Goal: Transaction & Acquisition: Purchase product/service

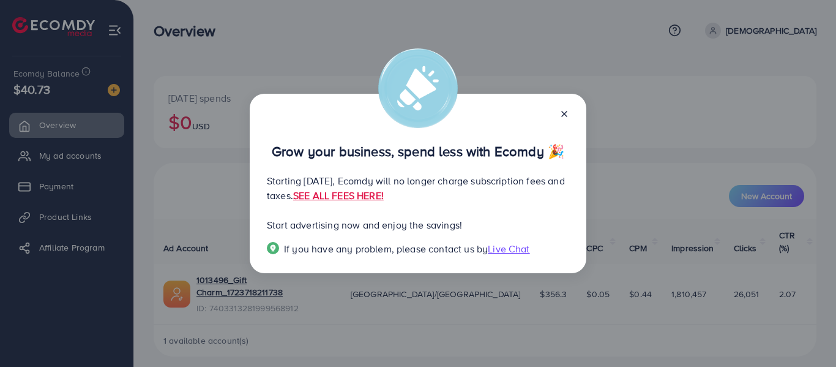
drag, startPoint x: 440, startPoint y: 193, endPoint x: 435, endPoint y: 204, distance: 11.3
drag, startPoint x: 435, startPoint y: 204, endPoint x: 419, endPoint y: 193, distance: 19.0
click at [384, 193] on link "SEE ALL FEES HERE!" at bounding box center [338, 195] width 91 height 13
click at [567, 116] on icon at bounding box center [564, 114] width 10 height 10
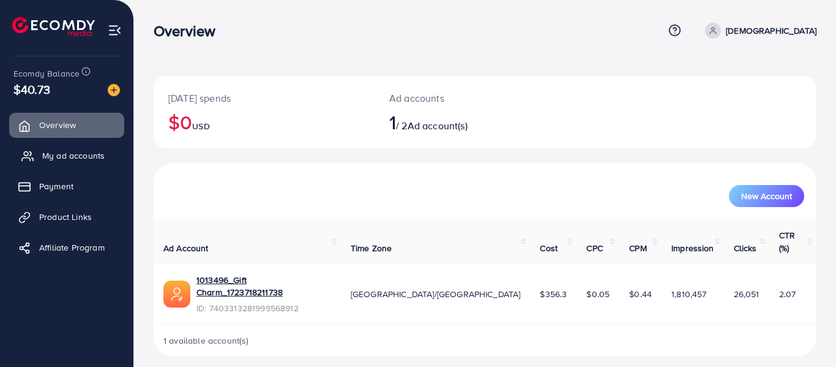
drag, startPoint x: 71, startPoint y: 170, endPoint x: 71, endPoint y: 159, distance: 11.6
click at [71, 169] on ul "Overview My ad accounts Payment Product Links Affiliate Program" at bounding box center [66, 190] width 133 height 165
click at [57, 182] on span "Payment" at bounding box center [59, 186] width 34 height 12
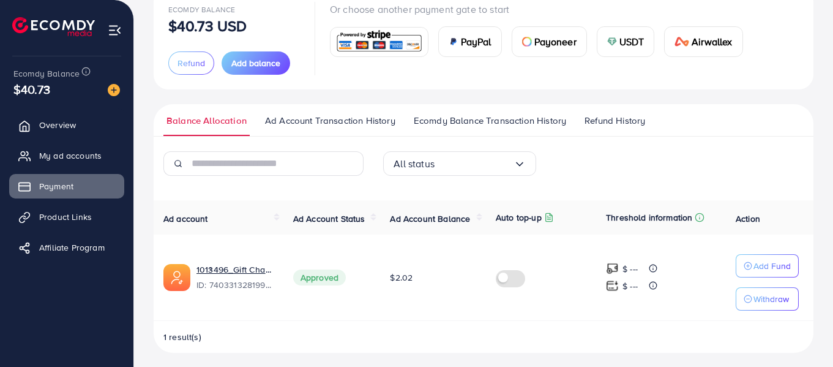
scroll to position [94, 0]
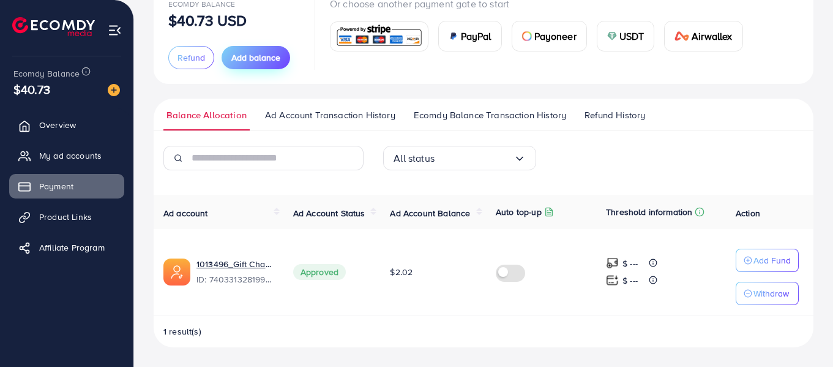
click at [251, 52] on span "Add balance" at bounding box center [255, 57] width 49 height 12
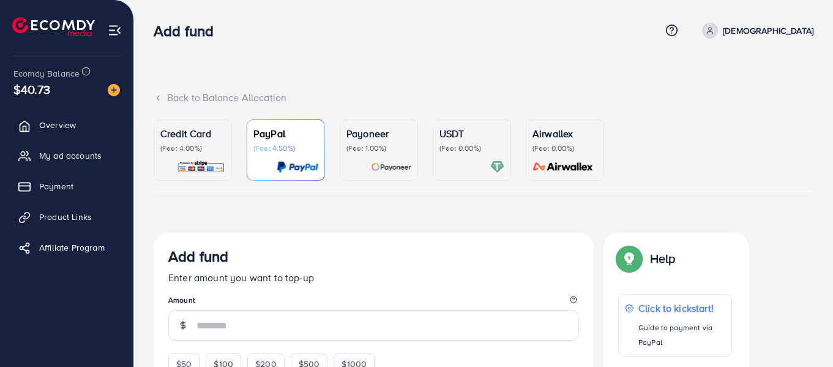
click at [448, 157] on div "USDT (Fee: 0.00%)" at bounding box center [472, 150] width 65 height 48
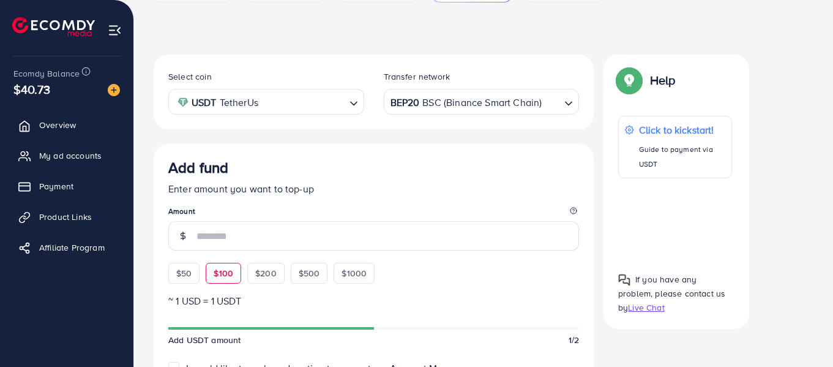
scroll to position [184, 0]
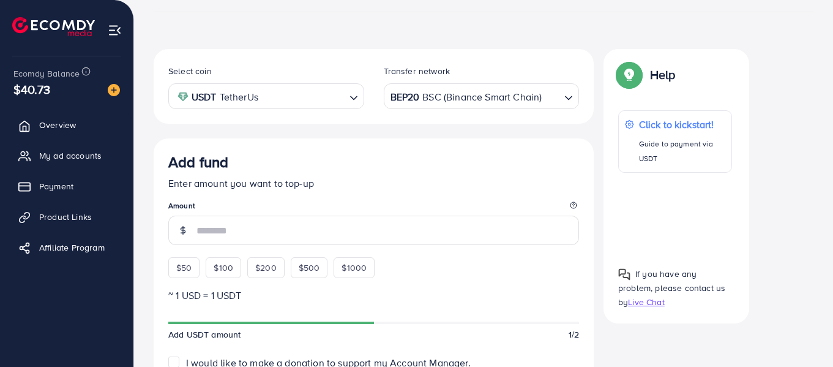
click at [181, 256] on div "$50 $100 $200 $500 $1000" at bounding box center [293, 264] width 251 height 27
click at [181, 268] on span "$50" at bounding box center [183, 267] width 15 height 12
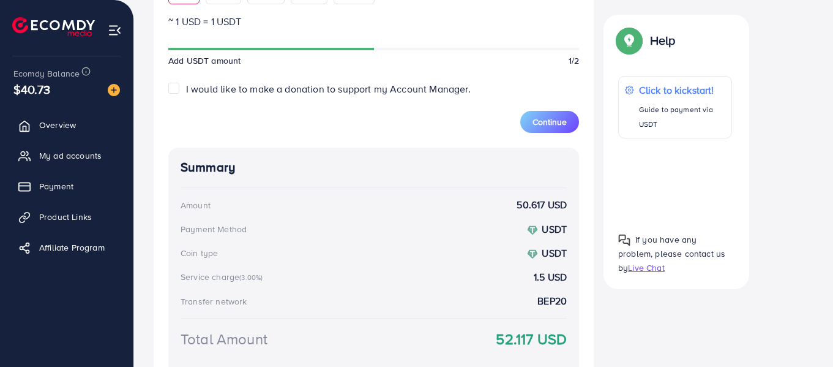
scroll to position [353, 0]
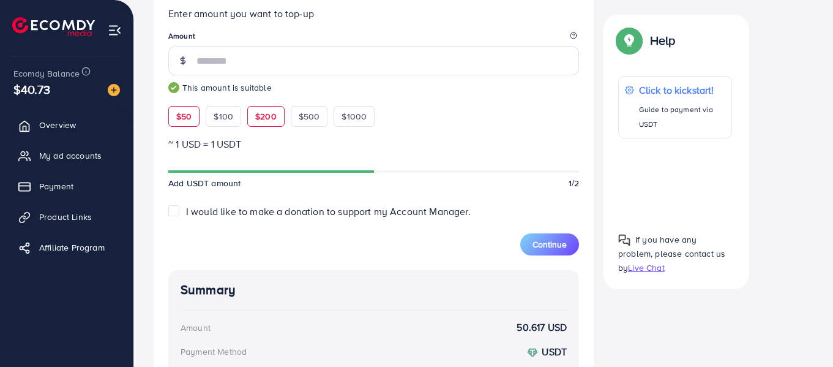
click at [279, 118] on div "$200" at bounding box center [265, 116] width 37 height 21
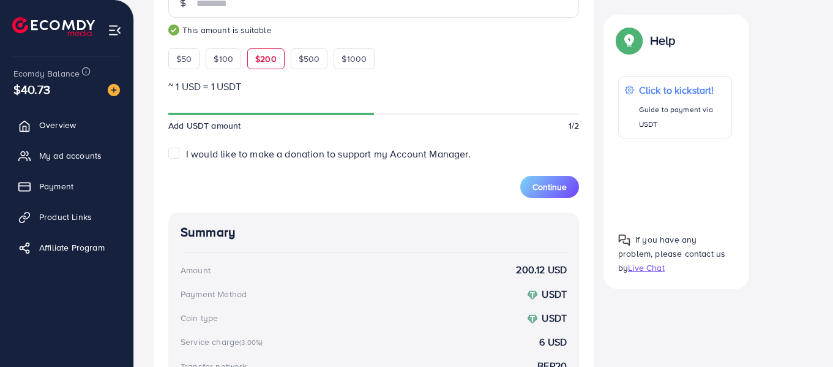
scroll to position [375, 0]
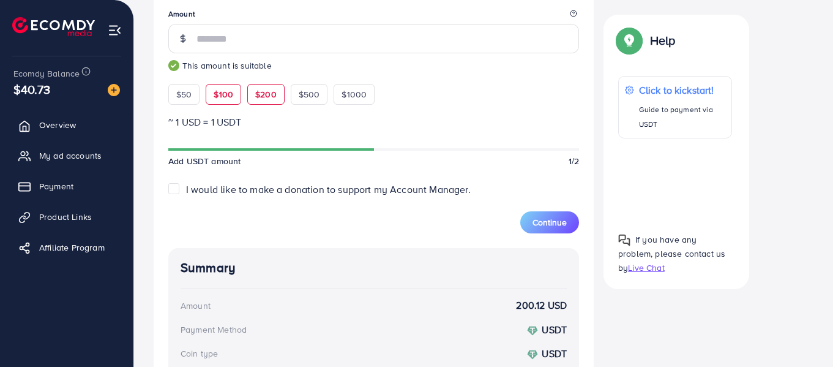
drag, startPoint x: 219, startPoint y: 81, endPoint x: 222, endPoint y: 97, distance: 16.7
click at [219, 84] on div "$50 $100 $200 $500 $1000" at bounding box center [293, 91] width 251 height 27
click at [223, 101] on div "$100" at bounding box center [224, 94] width 36 height 21
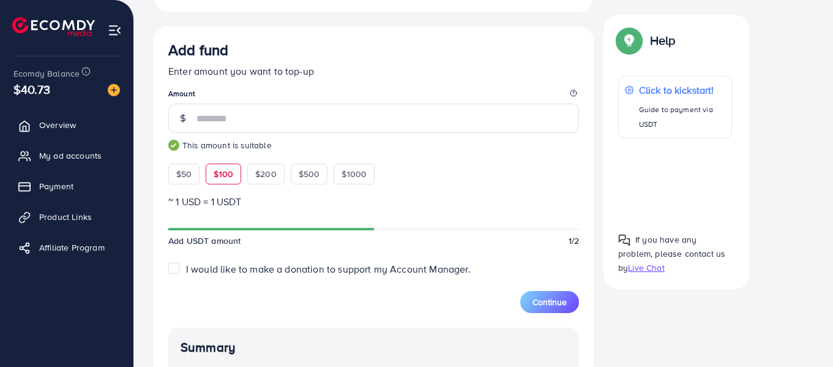
scroll to position [253, 0]
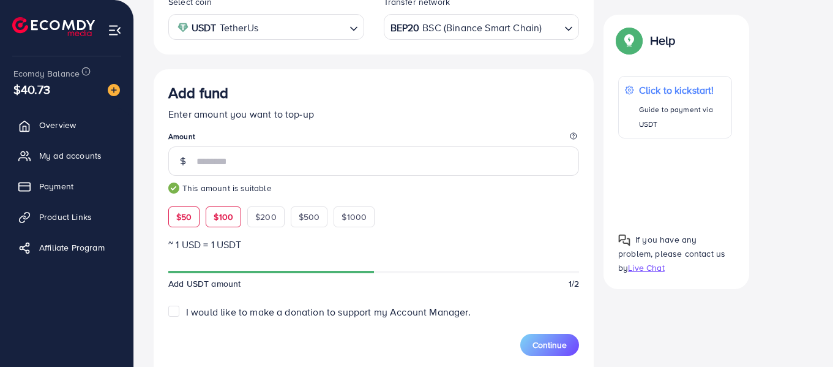
click at [188, 215] on span "$50" at bounding box center [183, 217] width 15 height 12
type input "**"
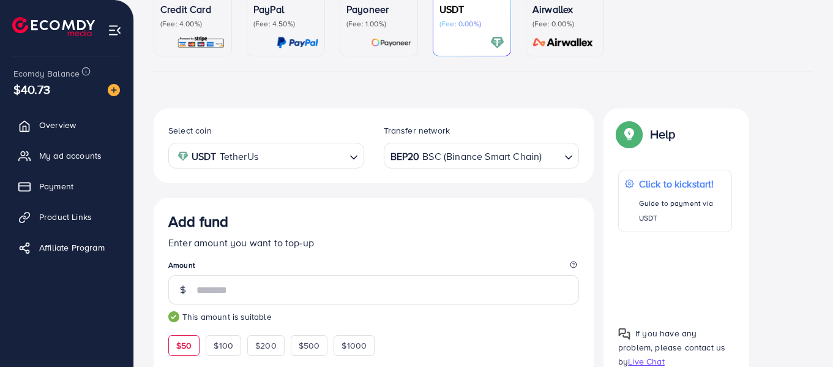
scroll to position [0, 0]
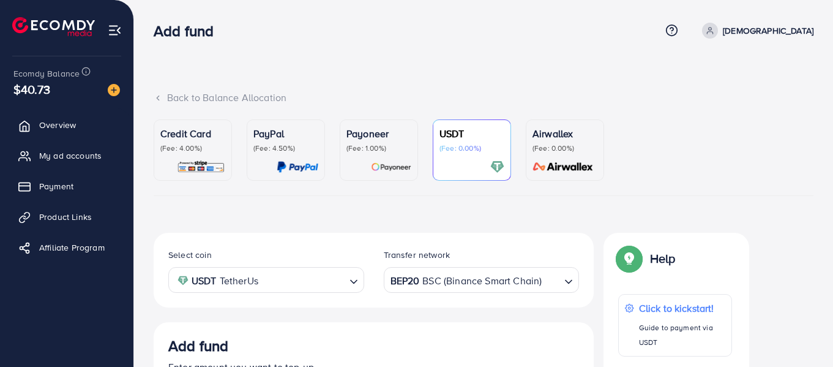
click at [165, 94] on div "Back to Balance Allocation" at bounding box center [484, 98] width 660 height 14
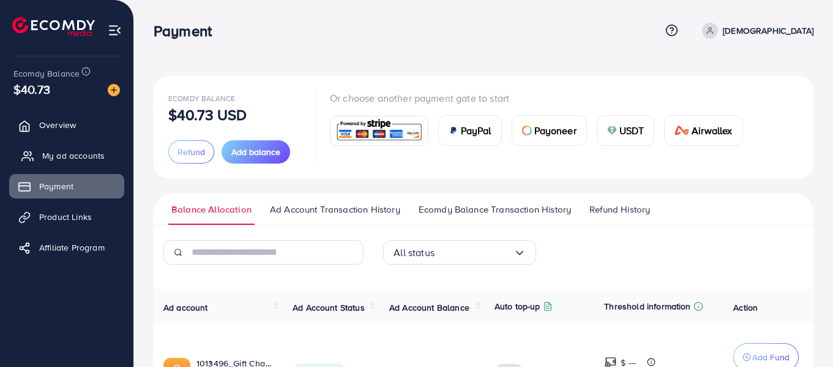
click at [32, 146] on link "My ad accounts" at bounding box center [66, 155] width 115 height 24
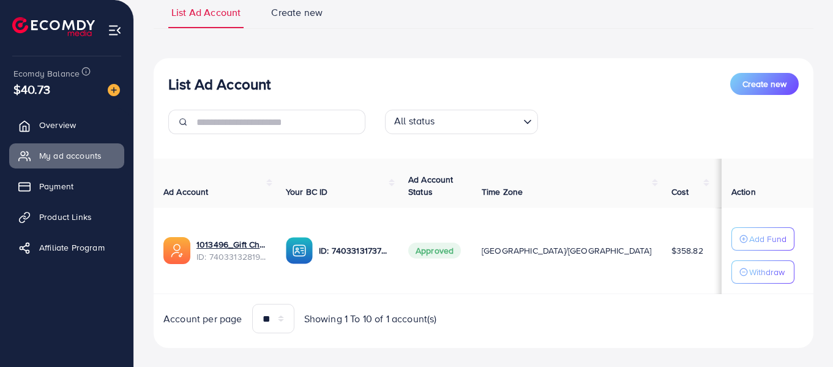
scroll to position [113, 0]
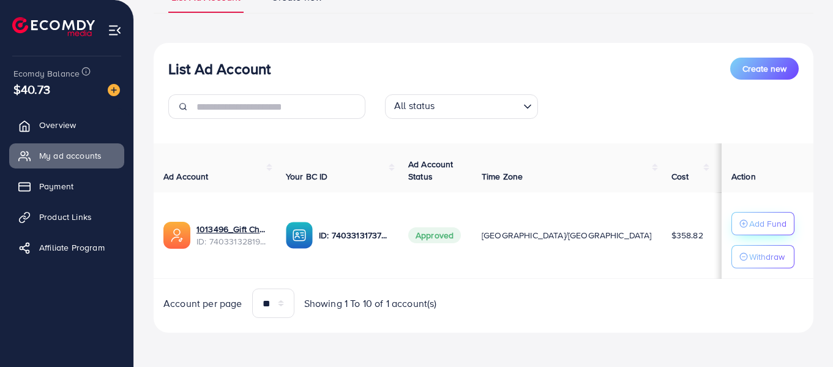
click at [765, 219] on p "Add Fund" at bounding box center [767, 223] width 37 height 15
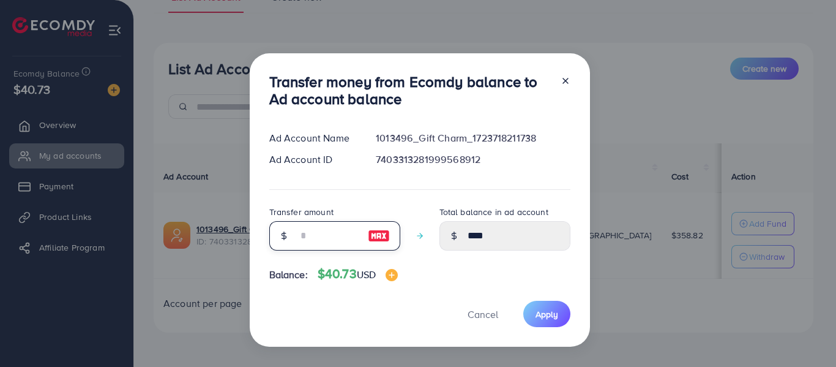
click at [312, 240] on input "number" at bounding box center [327, 235] width 61 height 29
type input "*"
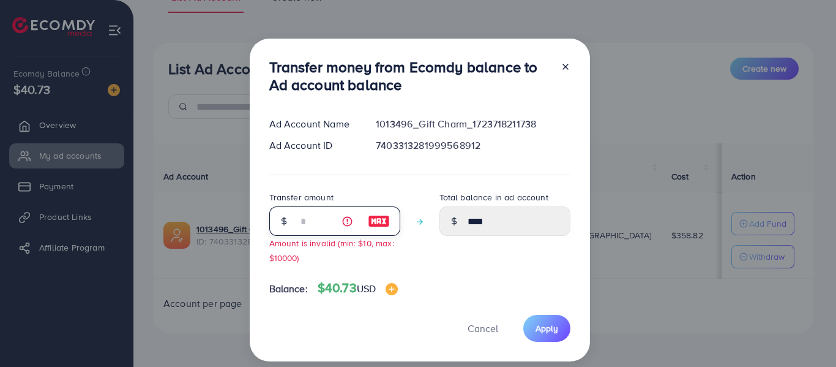
type input "****"
type input "**"
type input "*****"
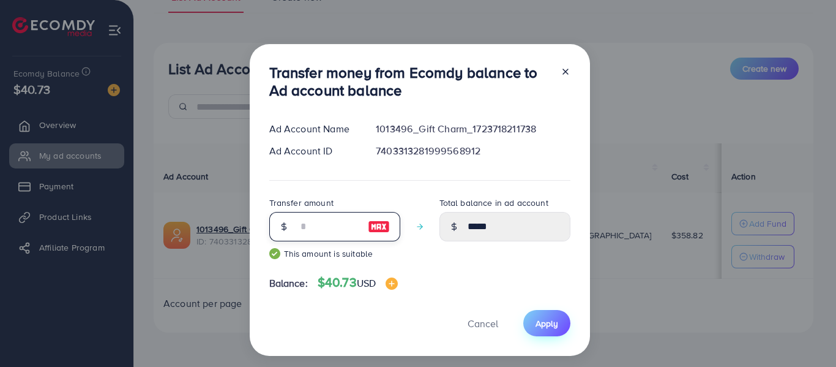
type input "**"
click at [537, 334] on button "Apply" at bounding box center [546, 323] width 47 height 26
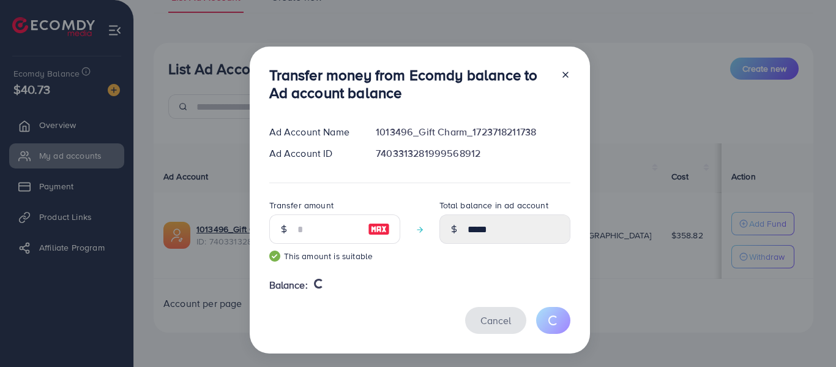
type input "****"
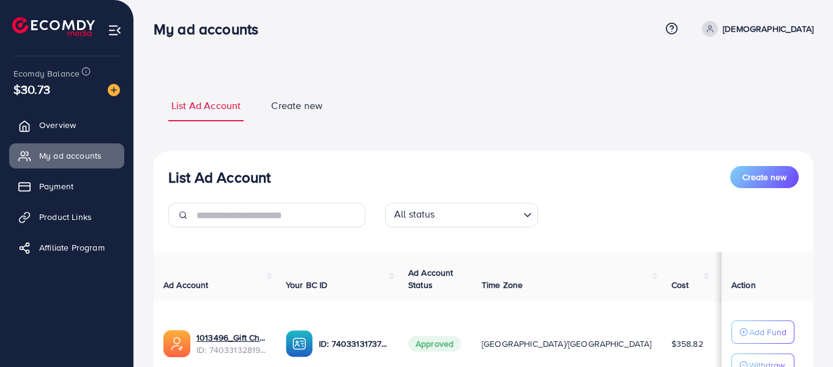
scroll to position [0, 0]
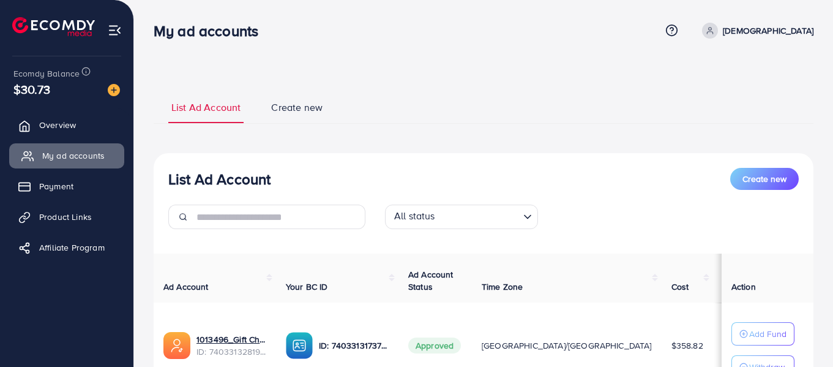
click at [77, 155] on span "My ad accounts" at bounding box center [73, 155] width 62 height 12
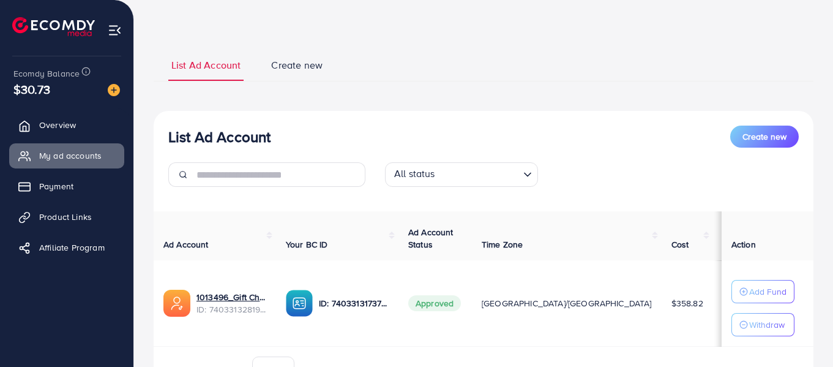
scroll to position [113, 0]
